Goal: Information Seeking & Learning: Learn about a topic

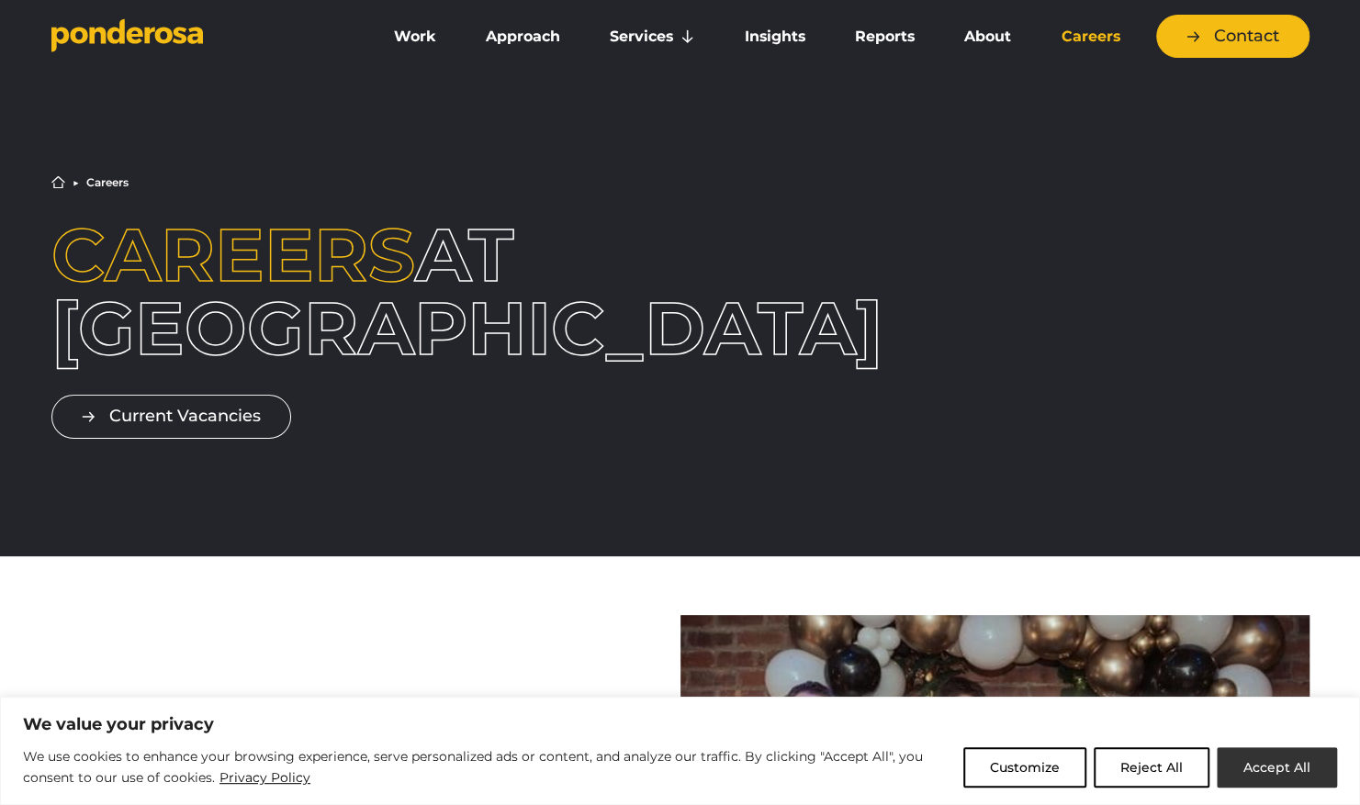
click at [1283, 769] on button "Accept All" at bounding box center [1277, 768] width 120 height 40
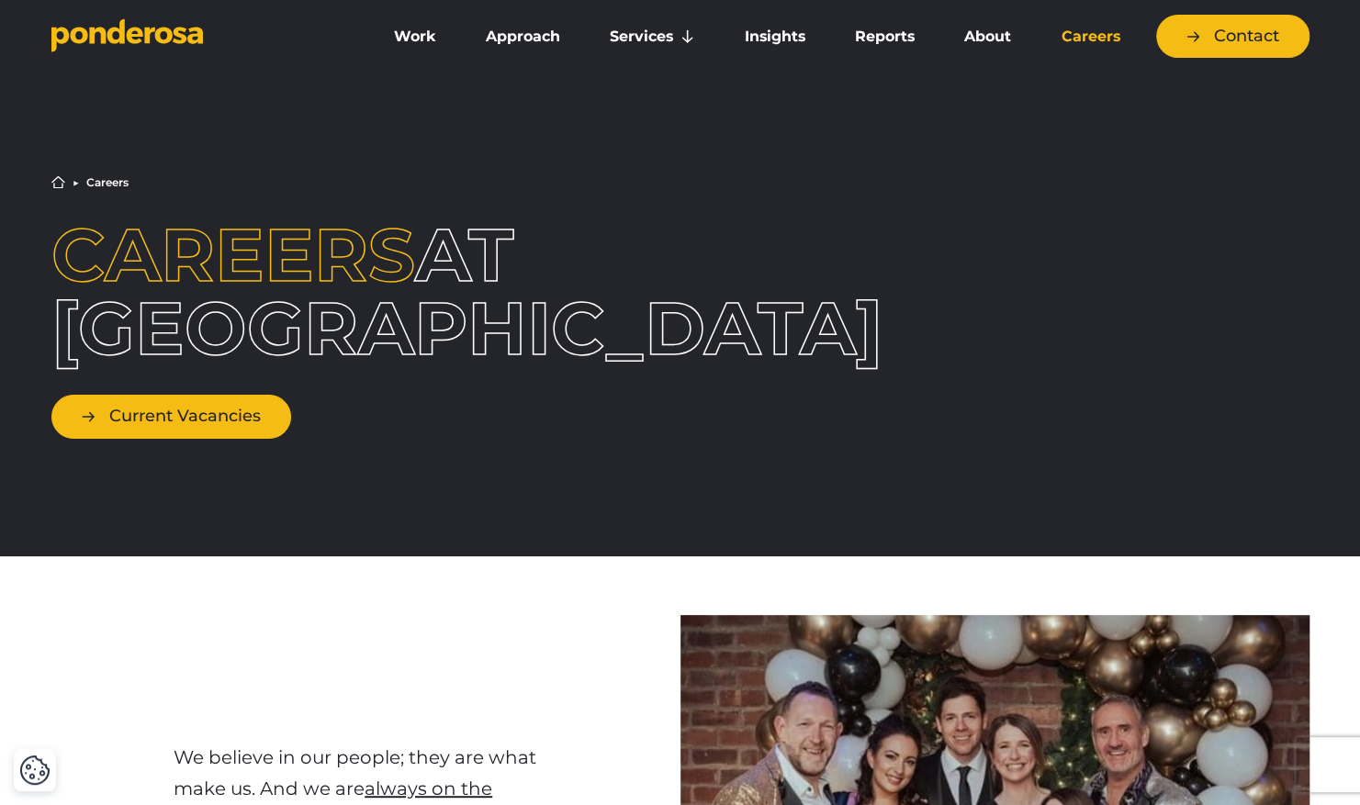
click at [220, 425] on link "Current Vacancies" at bounding box center [171, 416] width 240 height 43
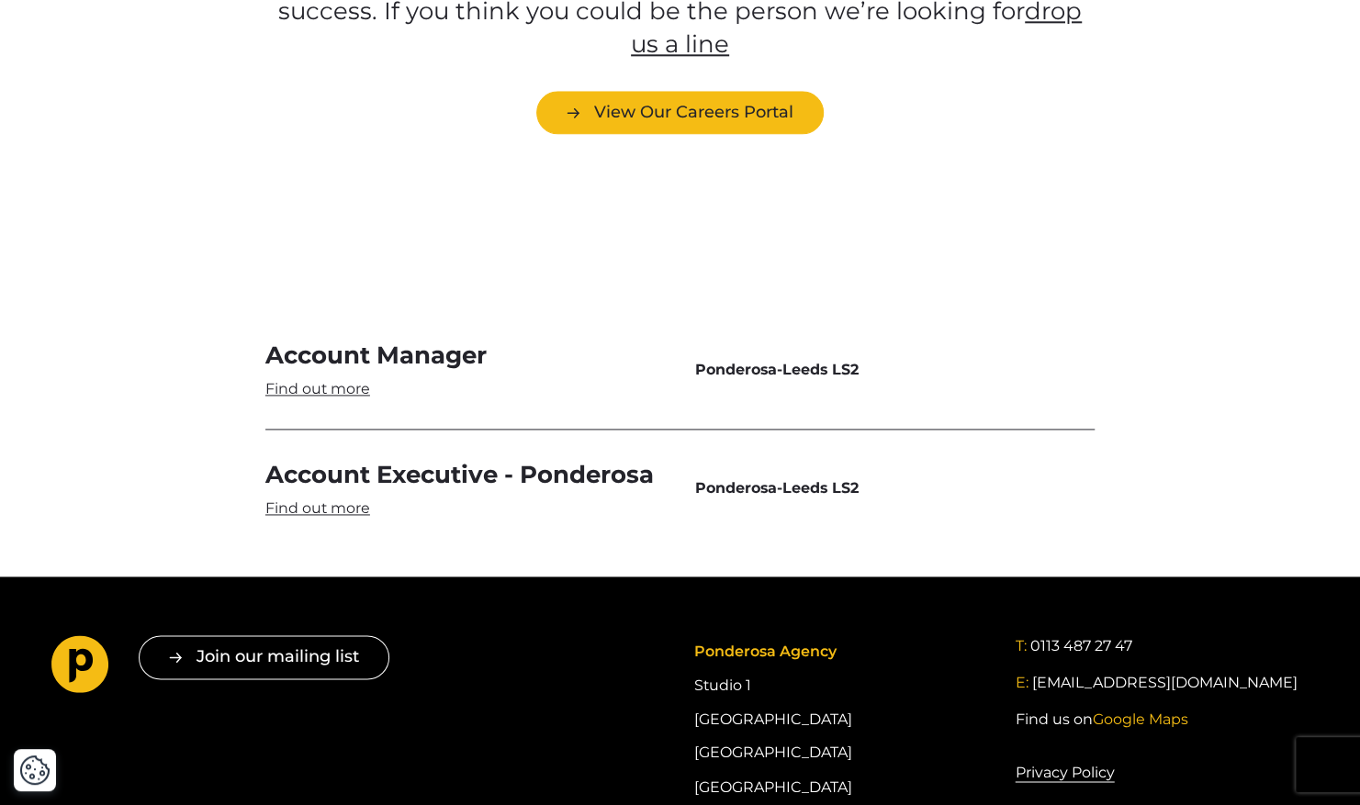
scroll to position [5505, 0]
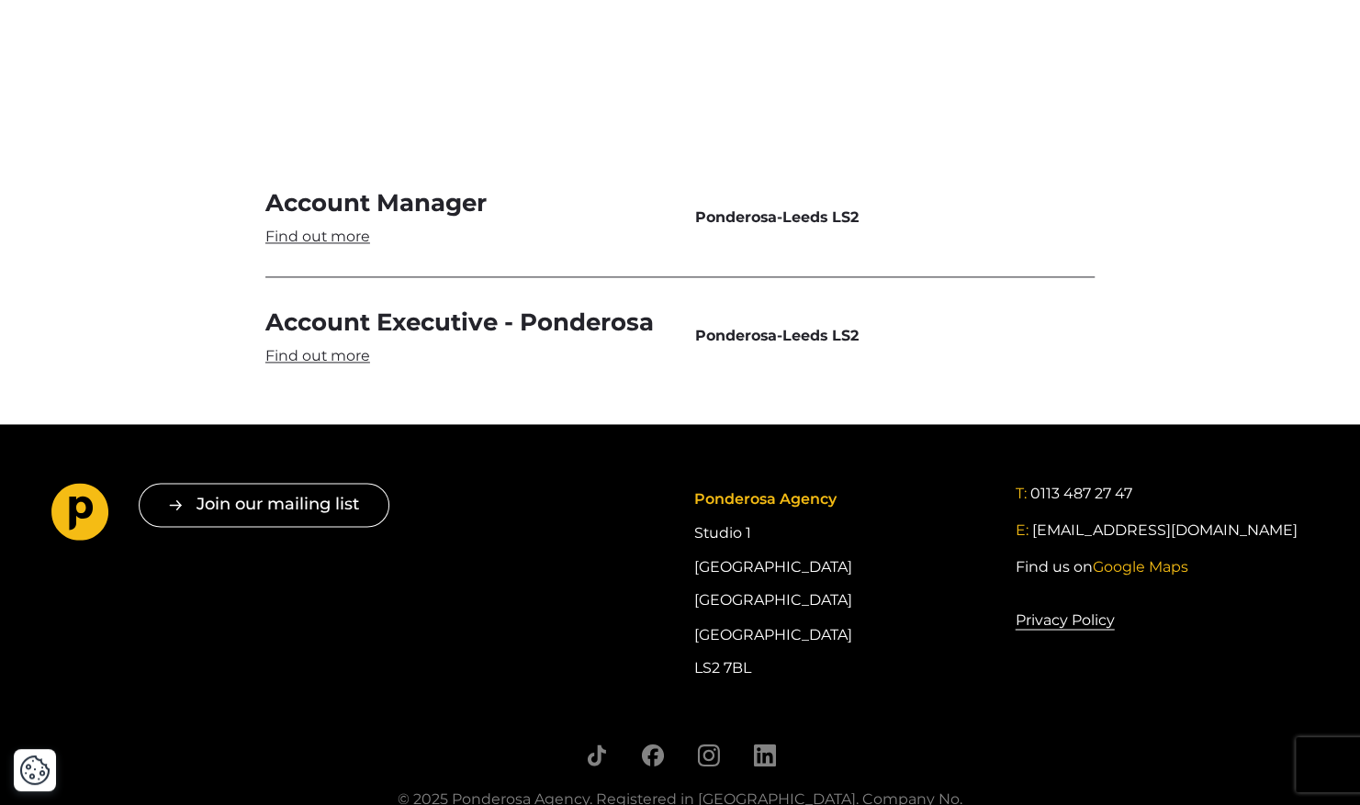
click at [329, 307] on link "Account Executive - Ponderosa" at bounding box center [465, 337] width 400 height 60
click at [325, 187] on link "Account Manager" at bounding box center [465, 217] width 400 height 60
